Goal: Task Accomplishment & Management: Use online tool/utility

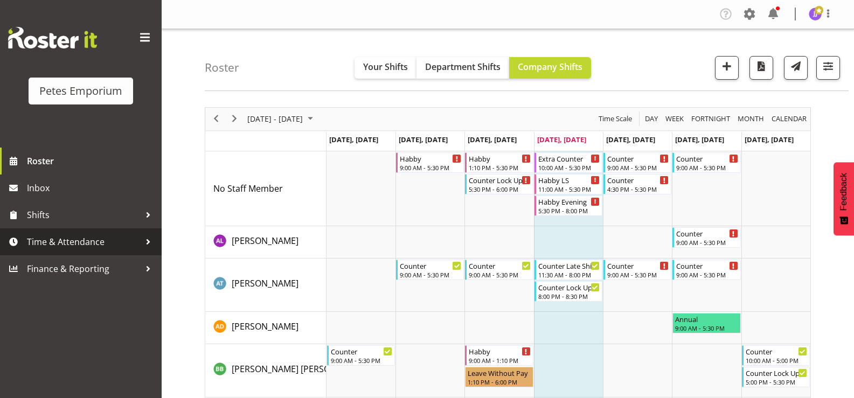
click at [60, 243] on span "Time & Attendance" at bounding box center [83, 242] width 113 height 16
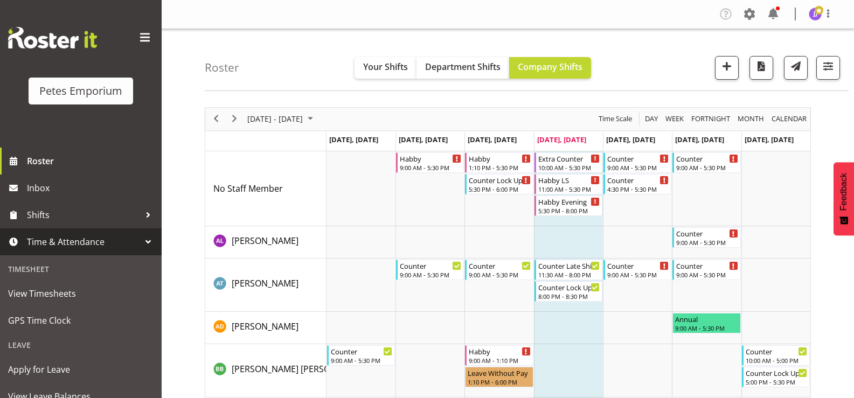
scroll to position [95, 0]
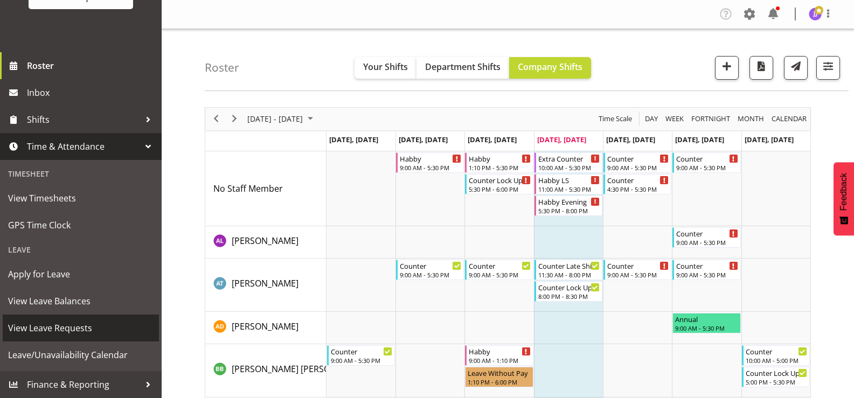
click at [74, 329] on span "View Leave Requests" at bounding box center [80, 328] width 145 height 16
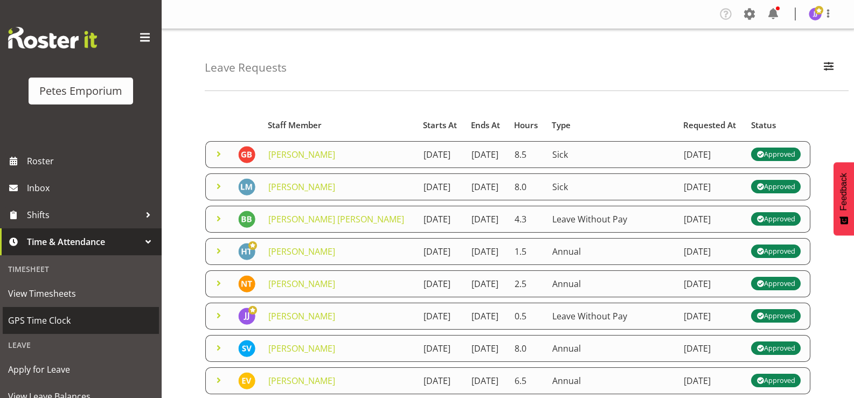
click at [48, 323] on span "GPS Time Clock" at bounding box center [80, 321] width 145 height 16
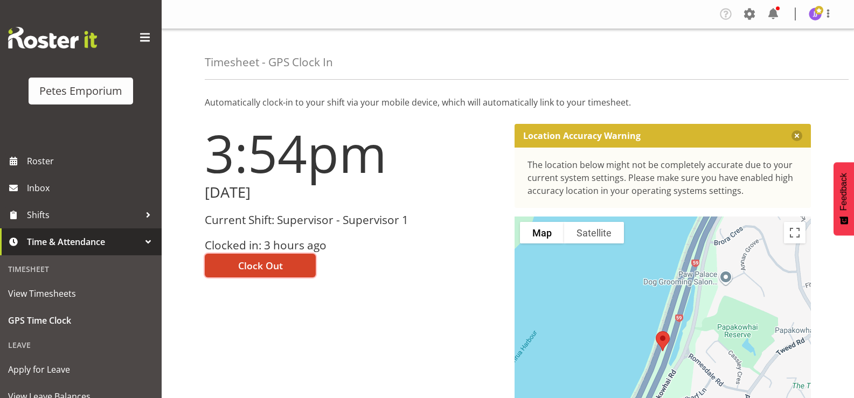
click at [255, 269] on span "Clock Out" at bounding box center [260, 266] width 45 height 14
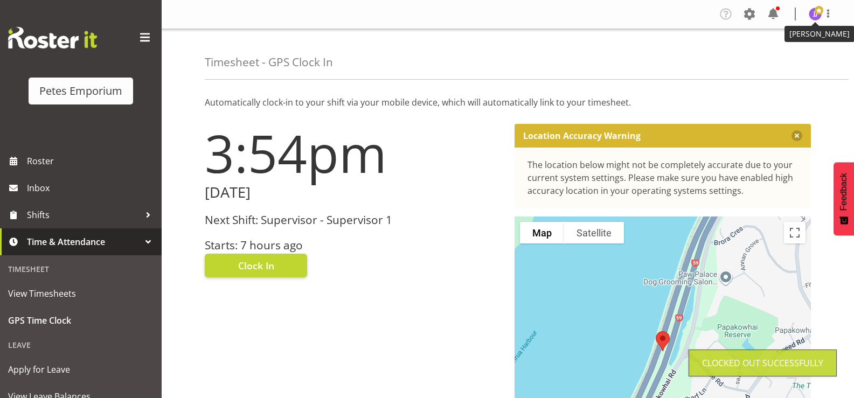
click at [814, 16] on img at bounding box center [815, 14] width 13 height 13
click at [779, 53] on link "Log Out" at bounding box center [782, 56] width 103 height 19
